Goal: Task Accomplishment & Management: Complete application form

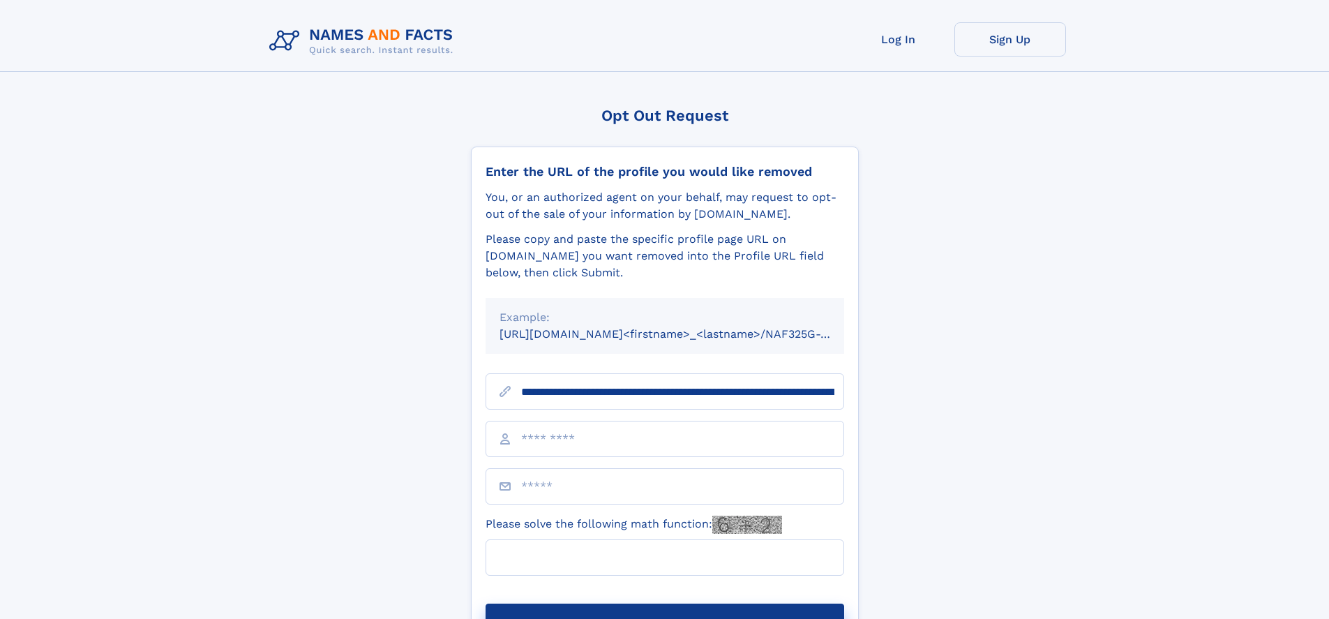
scroll to position [0, 146]
type input "**********"
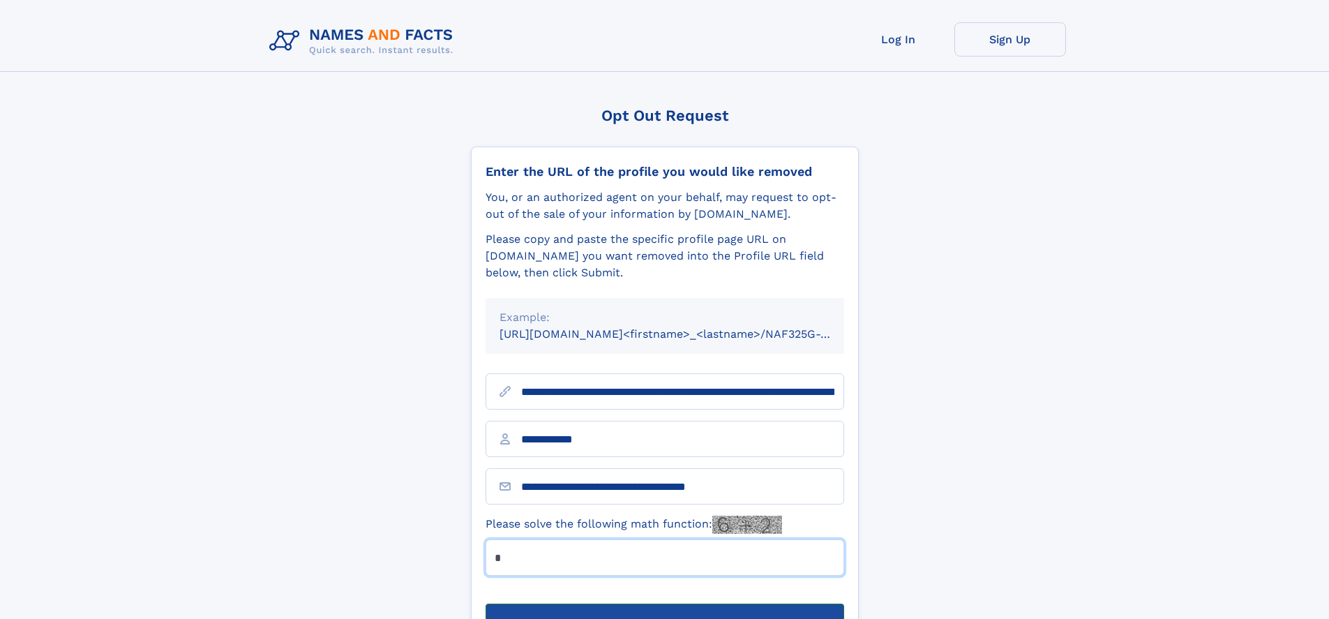
type input "*"
click at [664, 603] on button "Submit Opt Out Request" at bounding box center [664, 625] width 359 height 45
